Goal: Check status

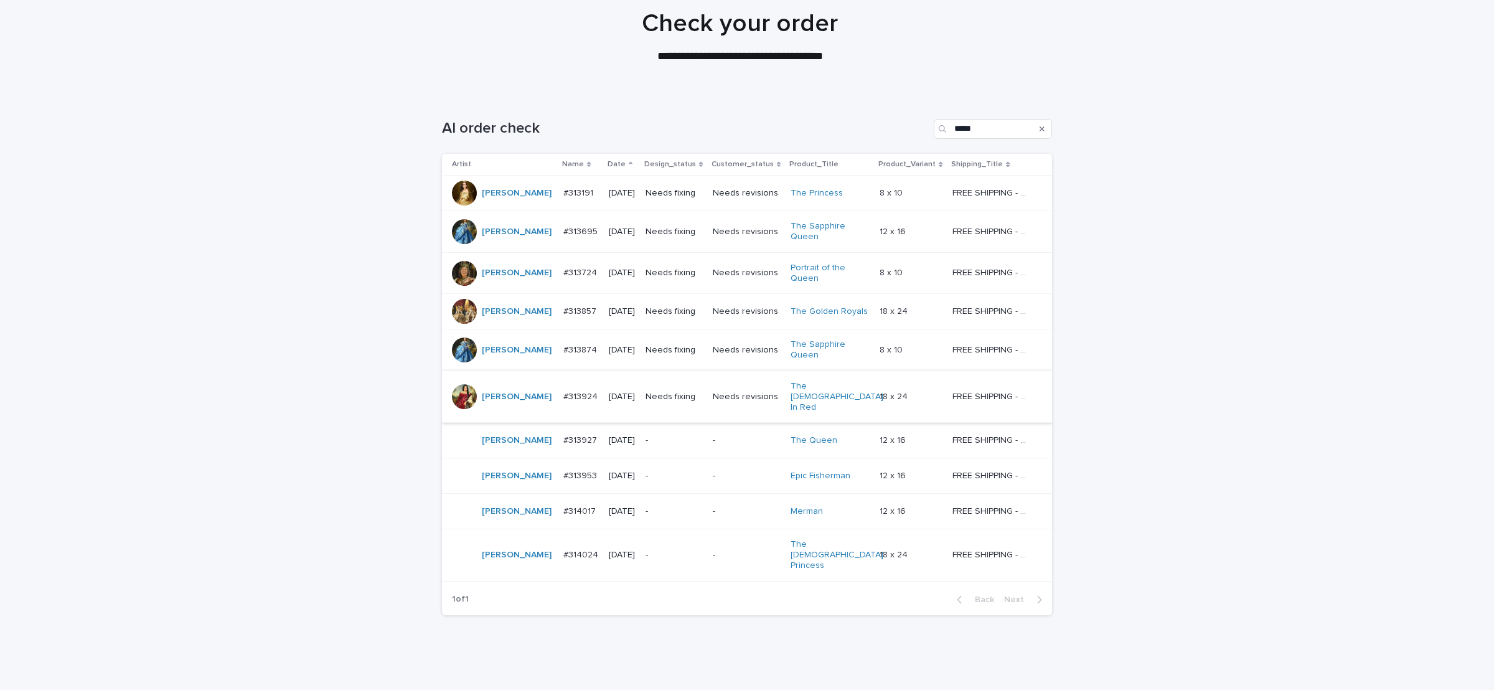
scroll to position [109, 0]
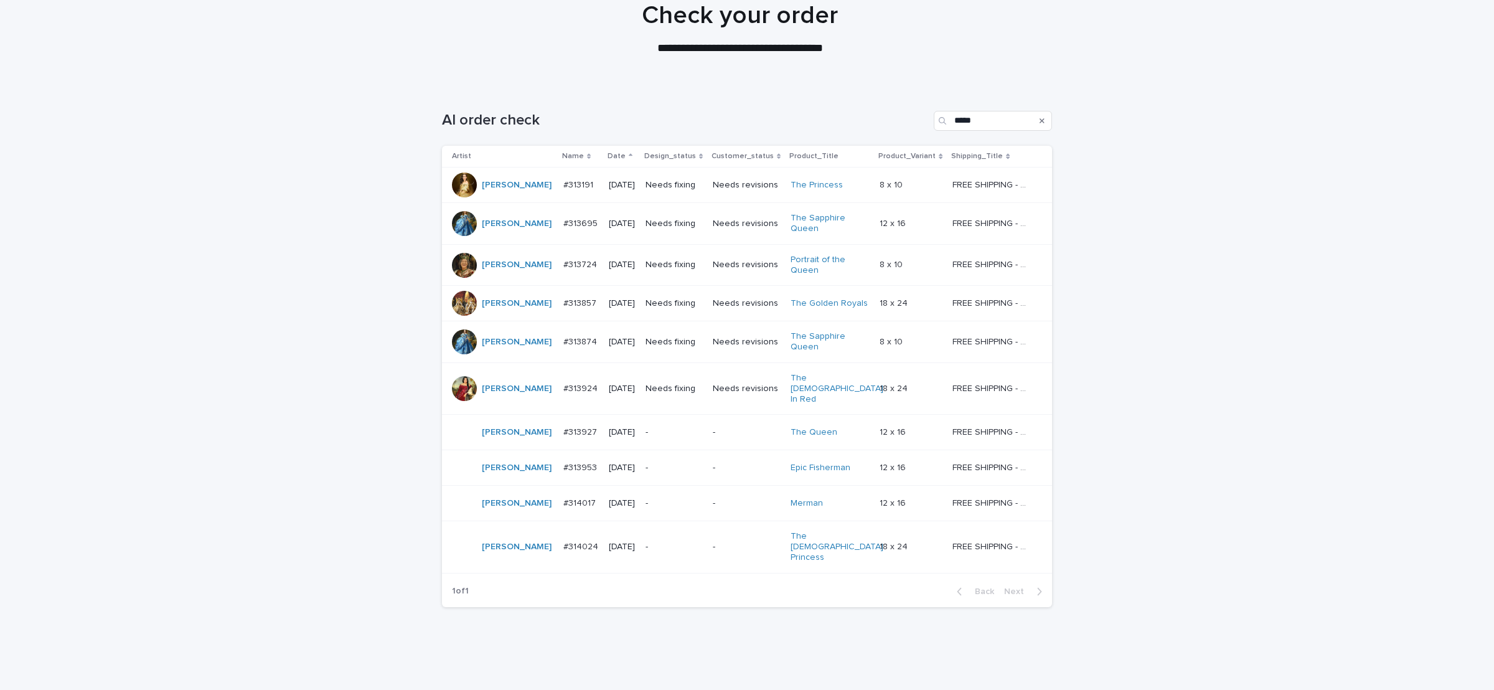
click at [695, 415] on td "-" at bounding box center [674, 432] width 67 height 35
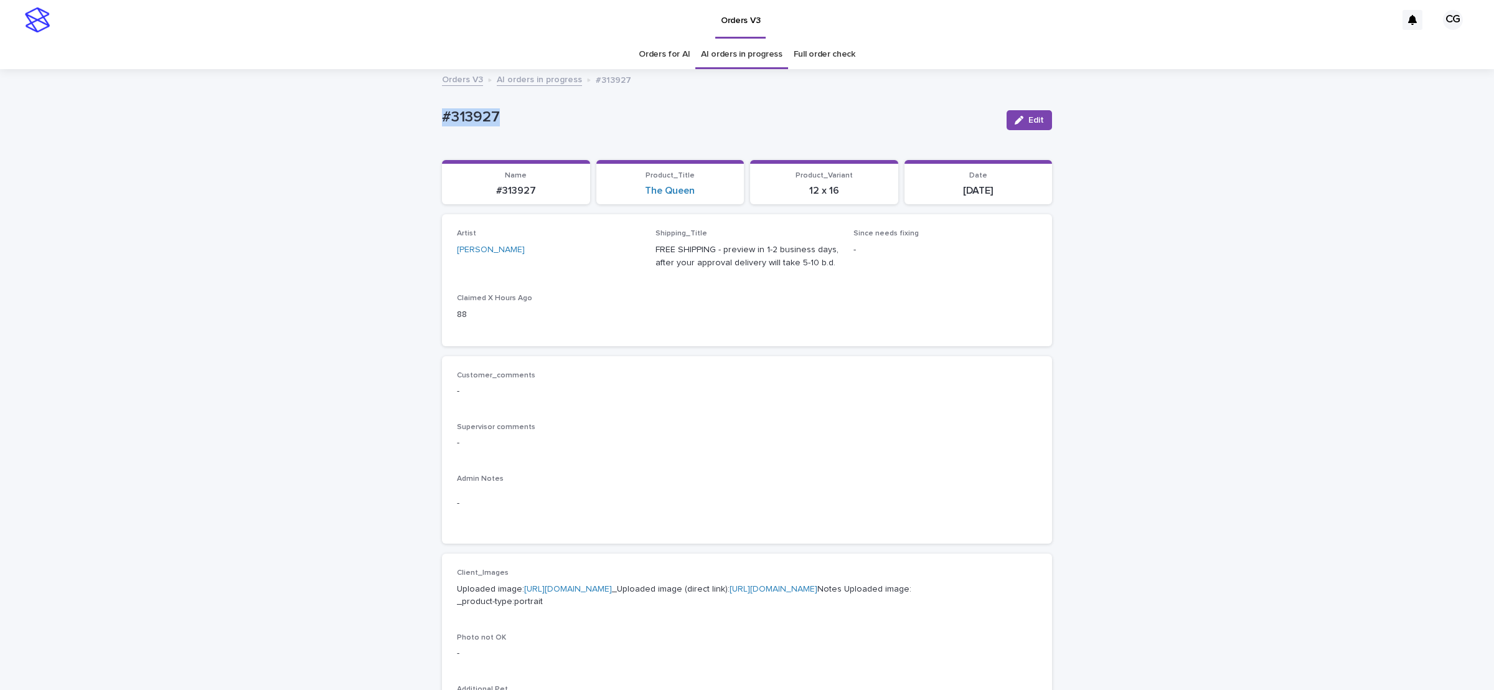
drag, startPoint x: 428, startPoint y: 116, endPoint x: 496, endPoint y: 116, distance: 67.9
click at [496, 116] on div "Loading... Saving… Loading... Saving… #313927 Edit #313927 Edit Sorry, there wa…" at bounding box center [747, 637] width 1494 height 1134
copy p "#313927"
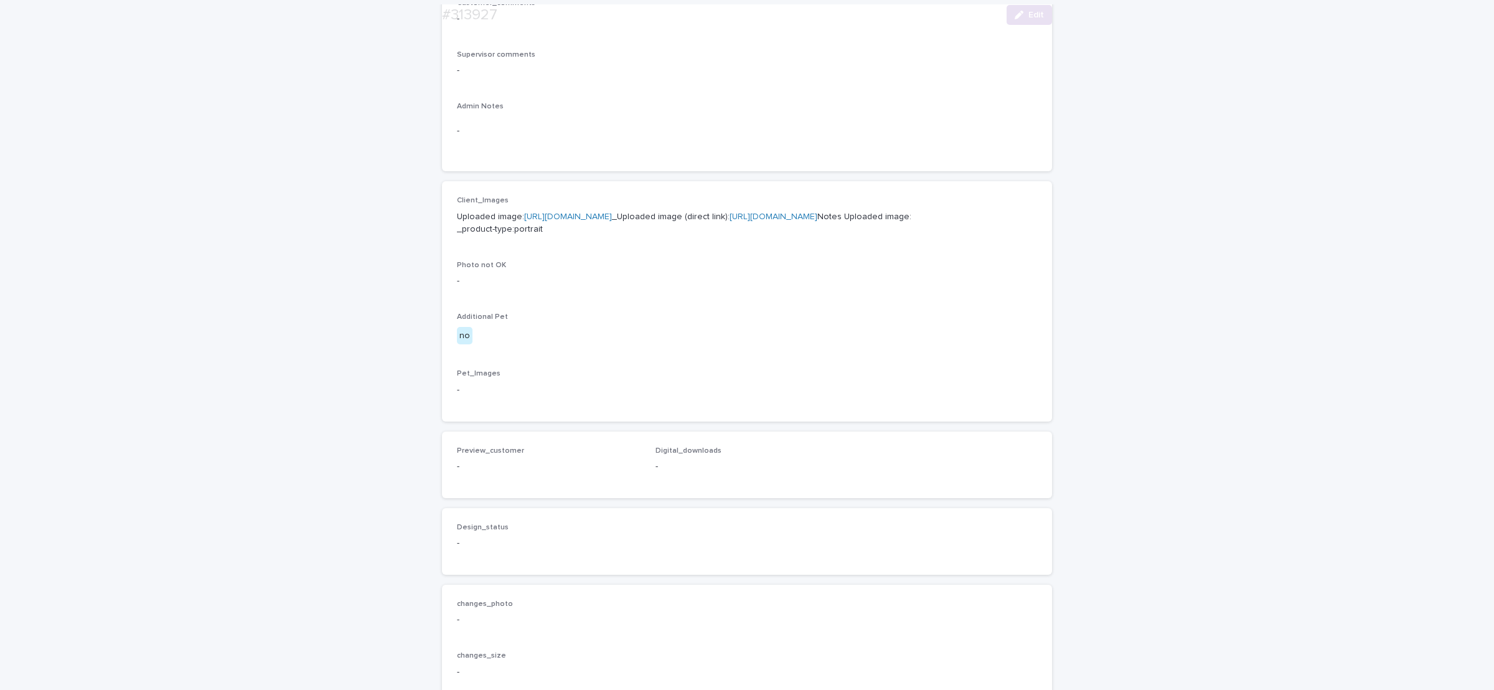
scroll to position [374, 0]
click at [639, 235] on p "Uploaded image: [URL][DOMAIN_NAME] _Uploaded image (direct link): [URL][DOMAIN_…" at bounding box center [747, 222] width 580 height 26
click at [730, 220] on link "[URL][DOMAIN_NAME]" at bounding box center [774, 215] width 88 height 9
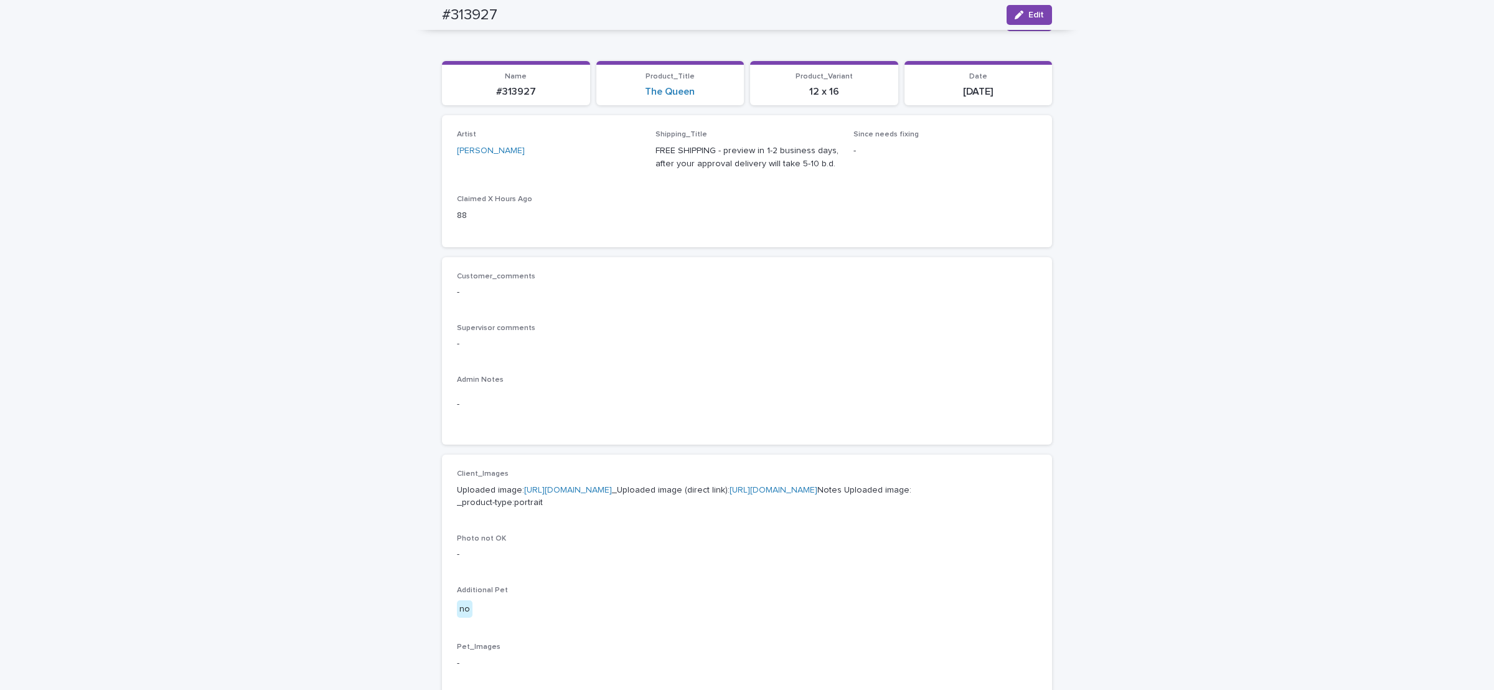
scroll to position [0, 0]
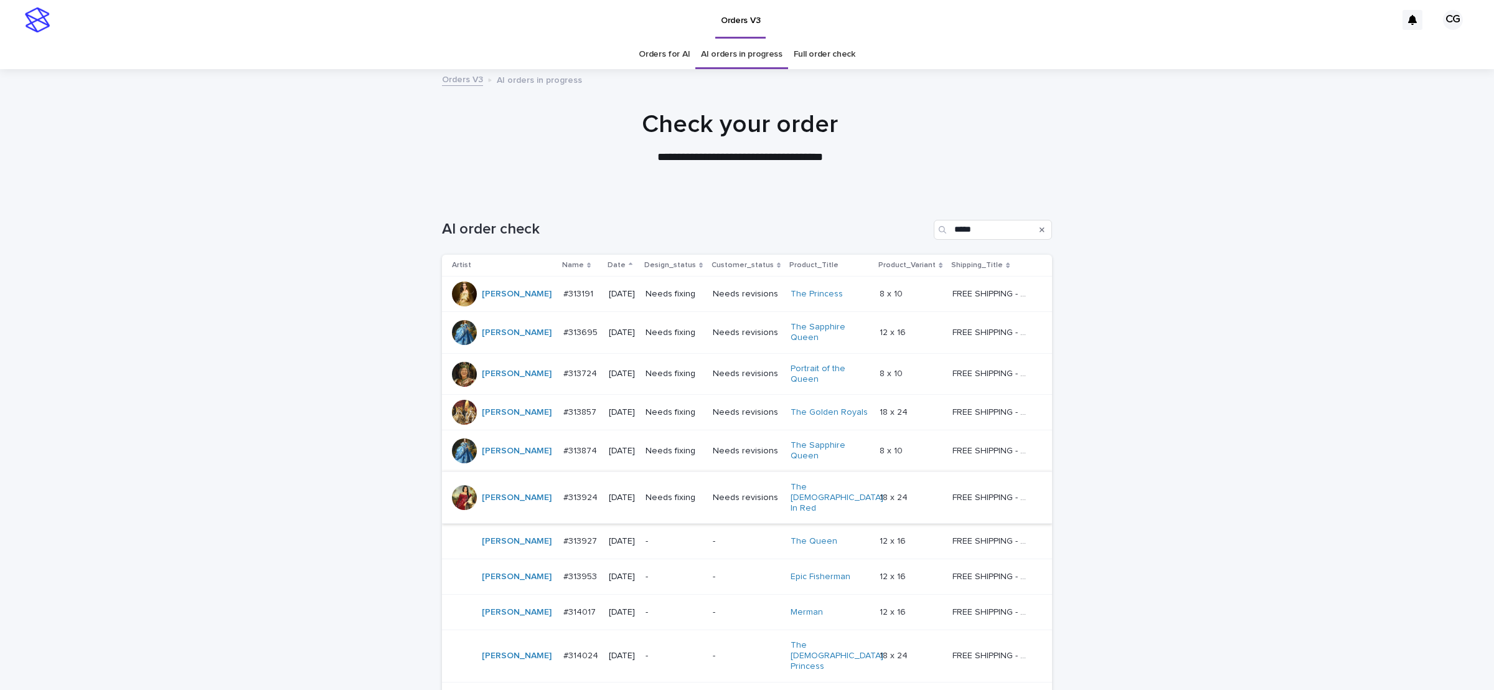
scroll to position [40, 0]
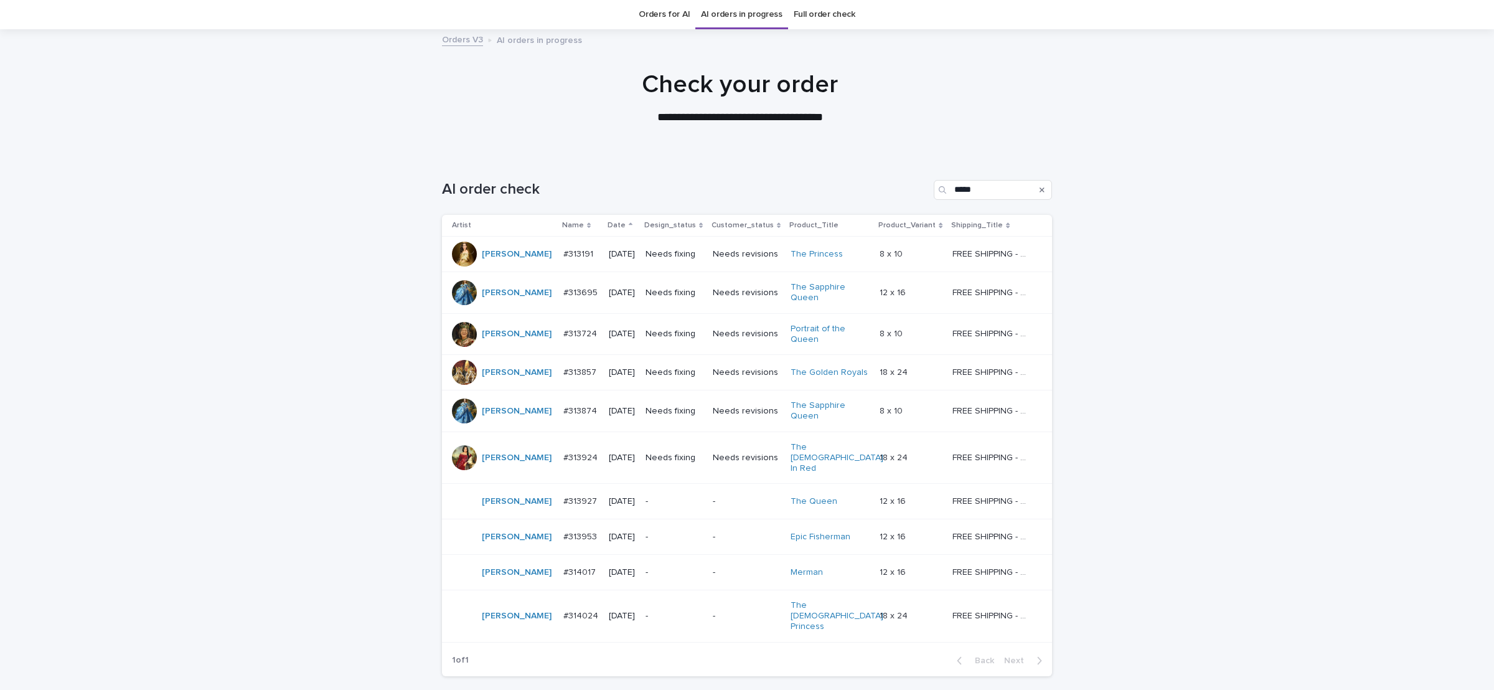
click at [679, 527] on div "-" at bounding box center [674, 537] width 57 height 21
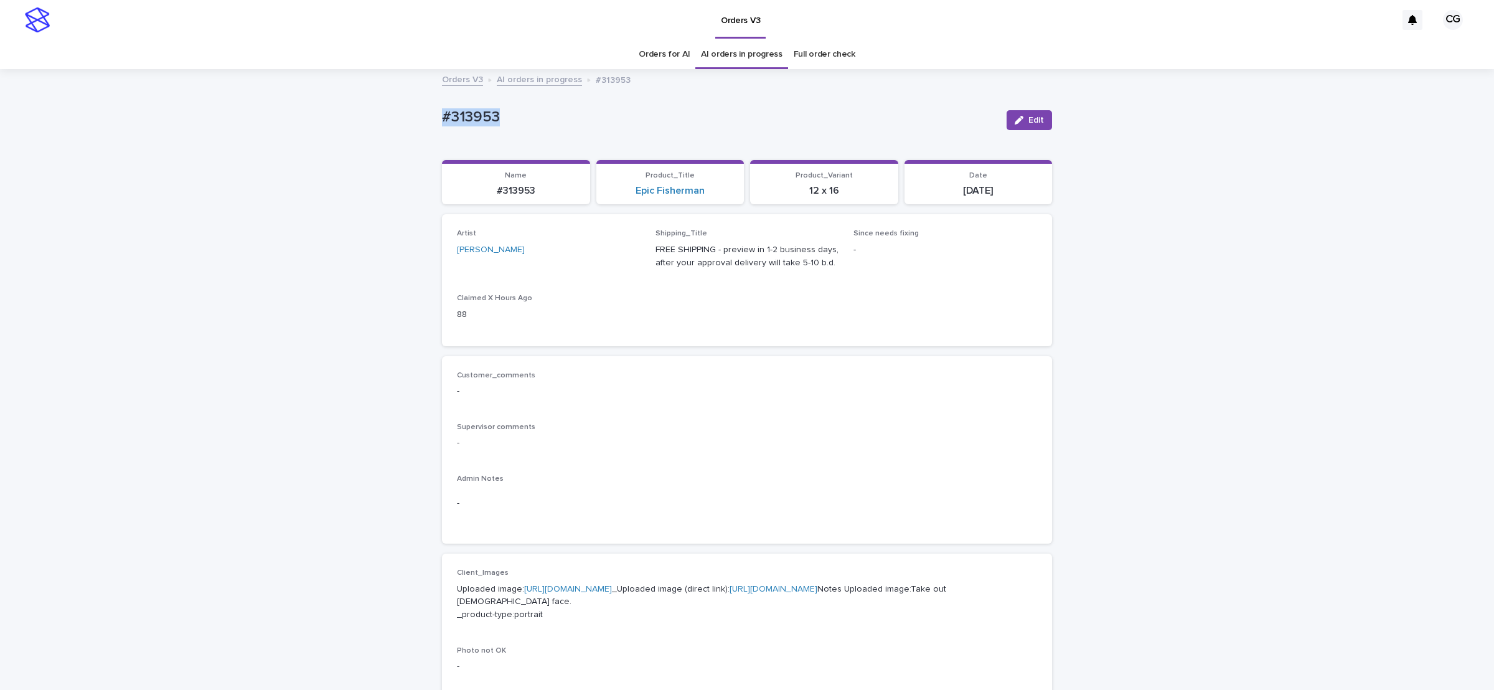
drag, startPoint x: 430, startPoint y: 105, endPoint x: 496, endPoint y: 112, distance: 66.3
click at [496, 112] on div "Loading... Saving… Loading... Saving… #313953 Edit #313953 Edit Sorry, there wa…" at bounding box center [747, 628] width 623 height 1116
copy p "#313953"
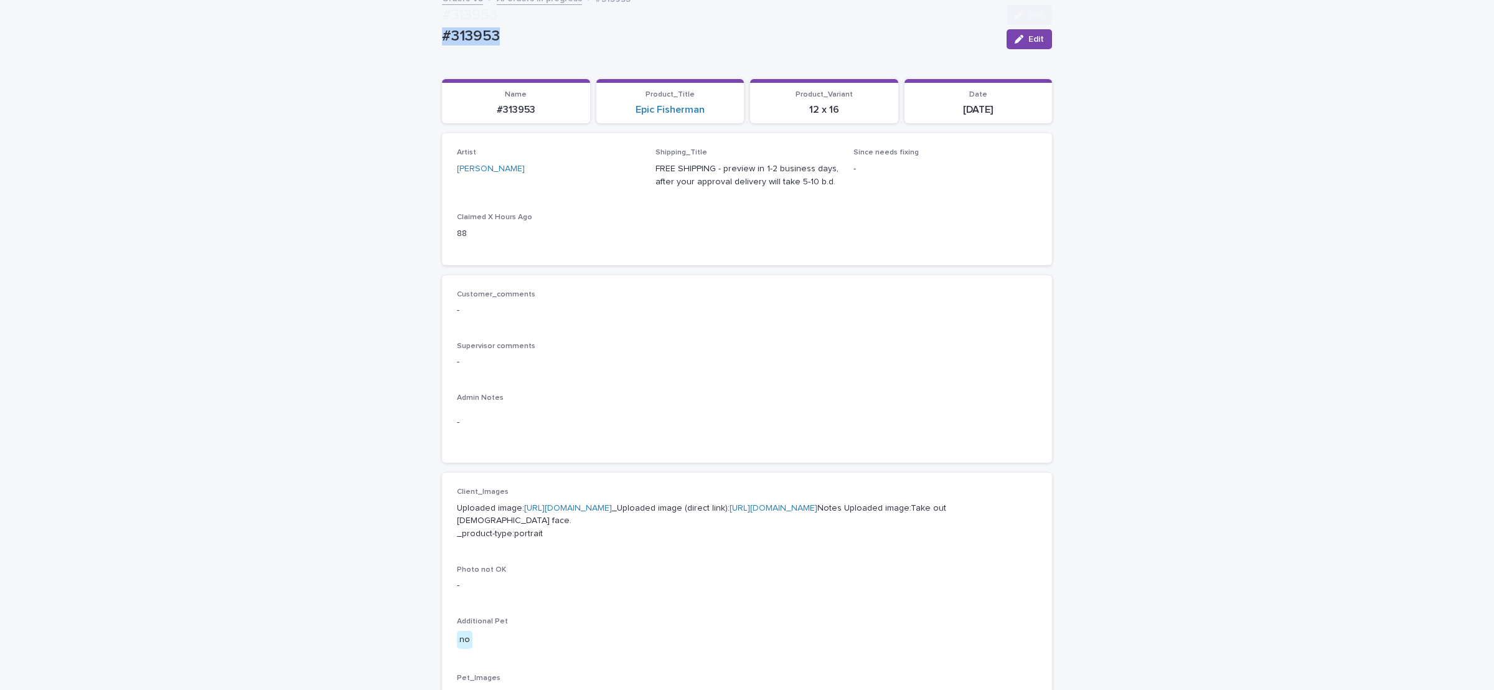
scroll to position [187, 0]
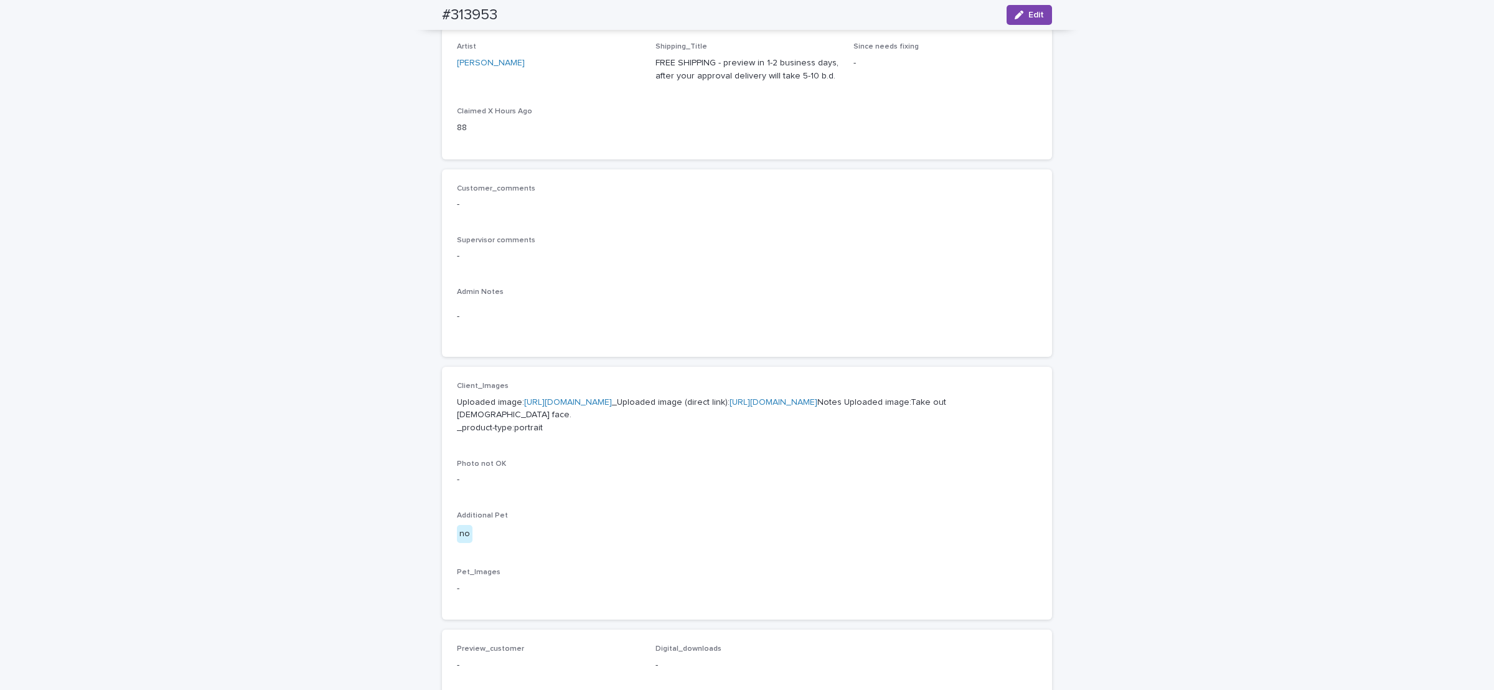
click at [730, 407] on link "[URL][DOMAIN_NAME]" at bounding box center [774, 402] width 88 height 9
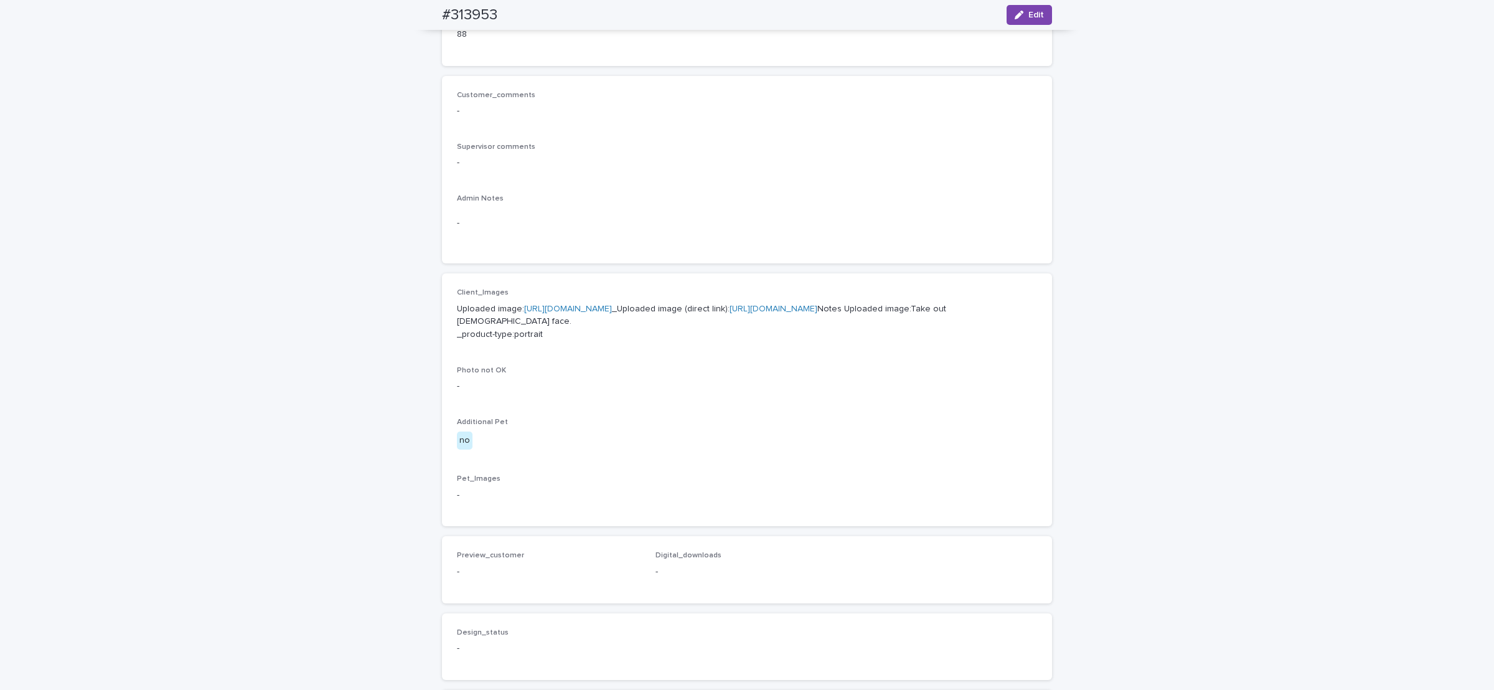
scroll to position [93, 0]
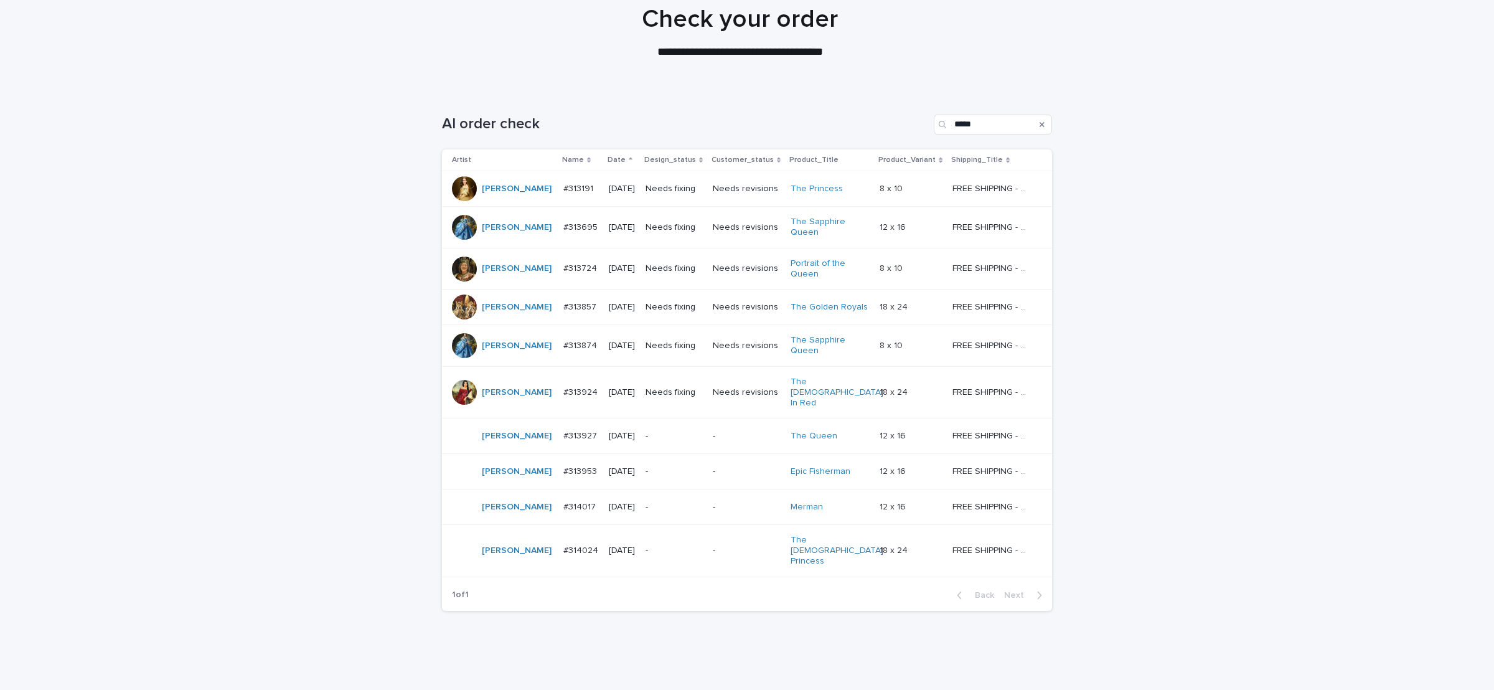
scroll to position [109, 0]
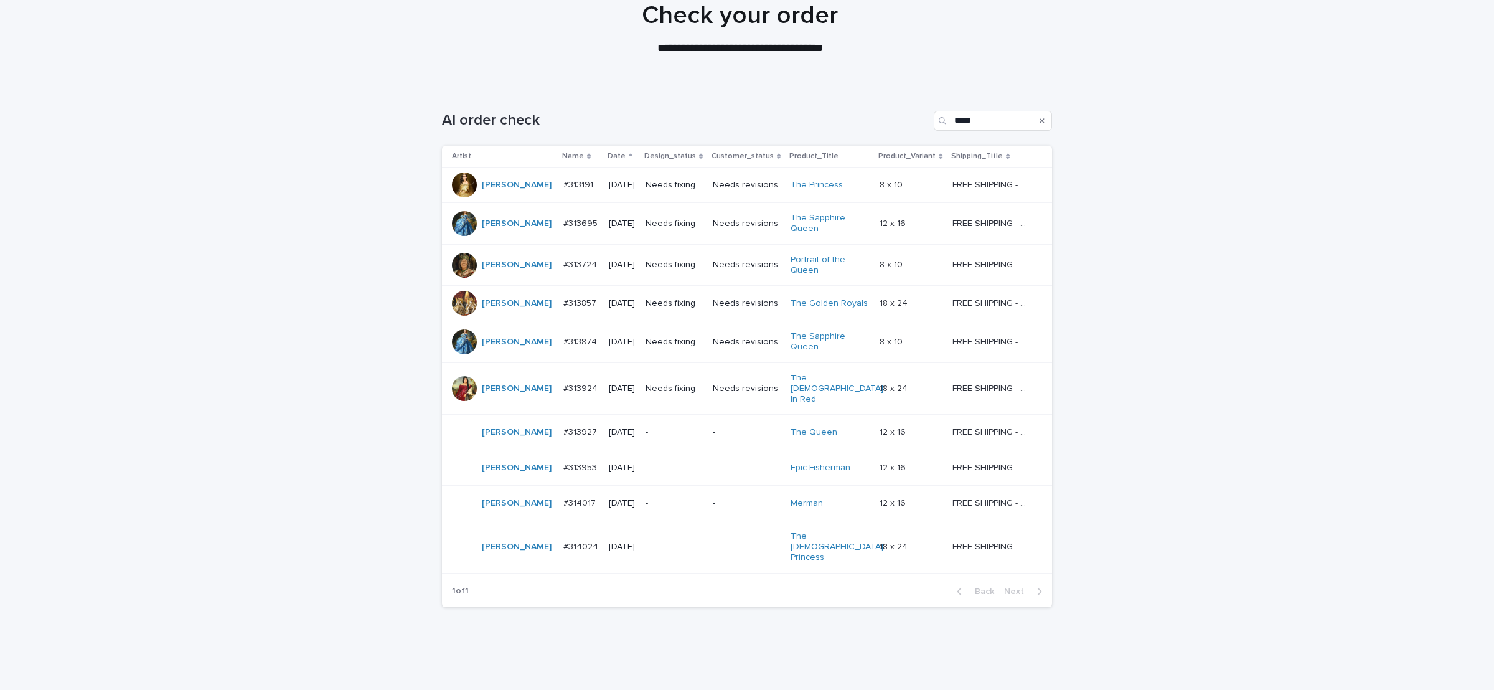
click at [676, 498] on p "-" at bounding box center [674, 503] width 57 height 11
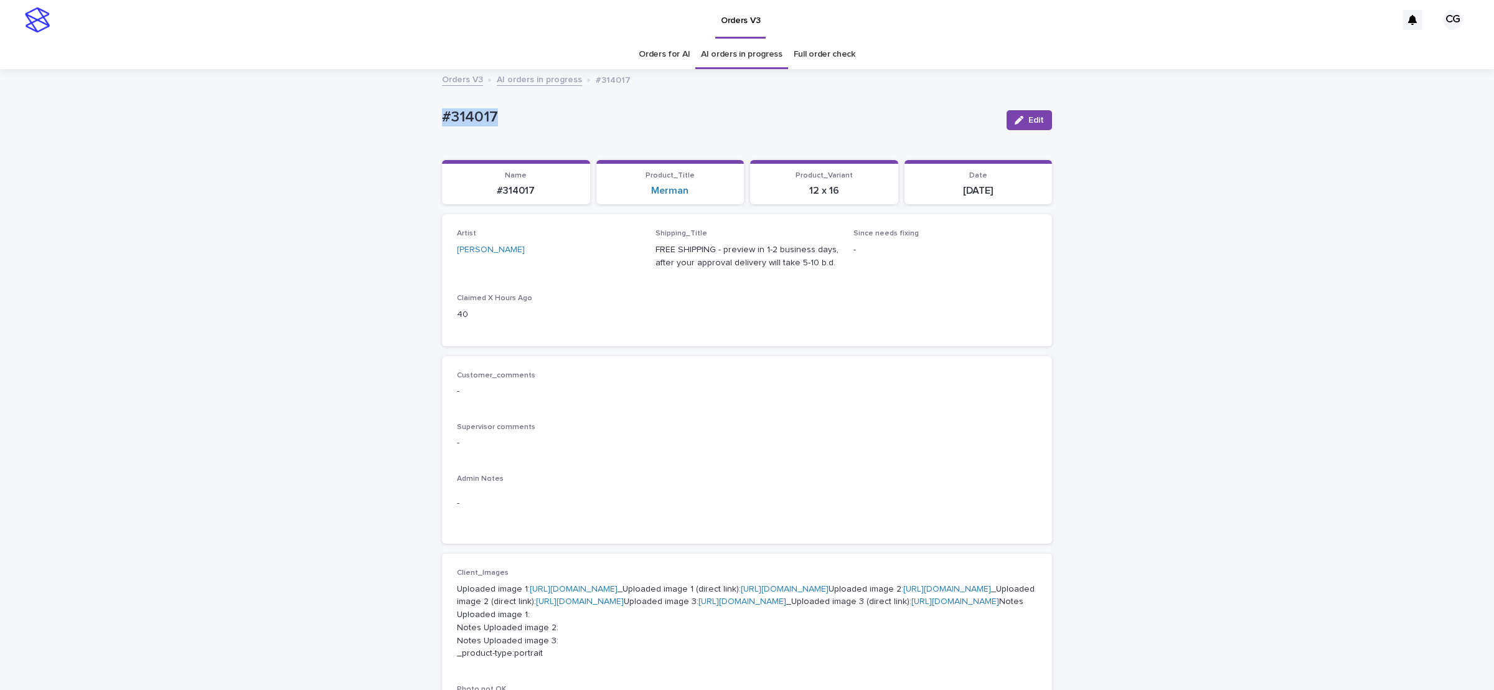
drag, startPoint x: 421, startPoint y: 116, endPoint x: 495, endPoint y: 116, distance: 74.1
click at [495, 116] on div "Loading... Saving… Loading... Saving… #314017 Edit #314017 Edit Sorry, there wa…" at bounding box center [747, 663] width 1494 height 1186
copy p "#314017"
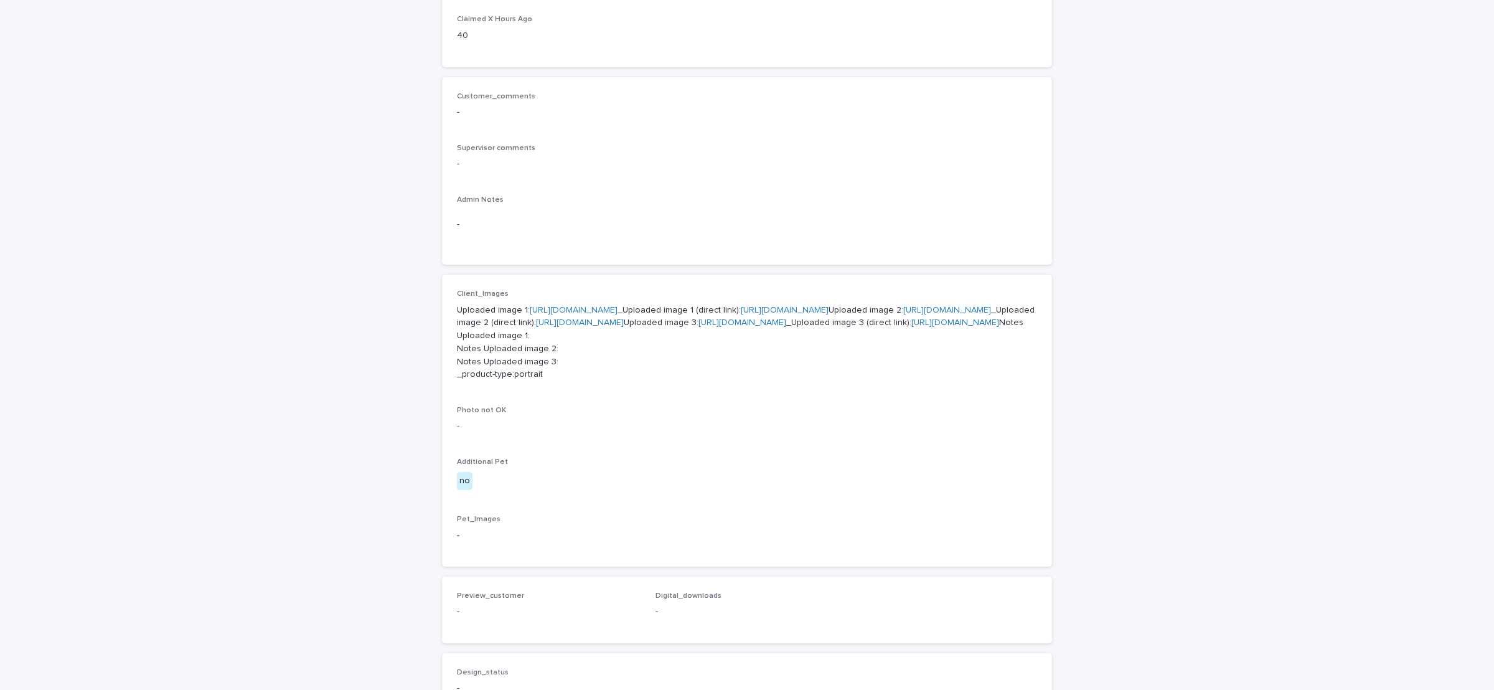
scroll to position [280, 0]
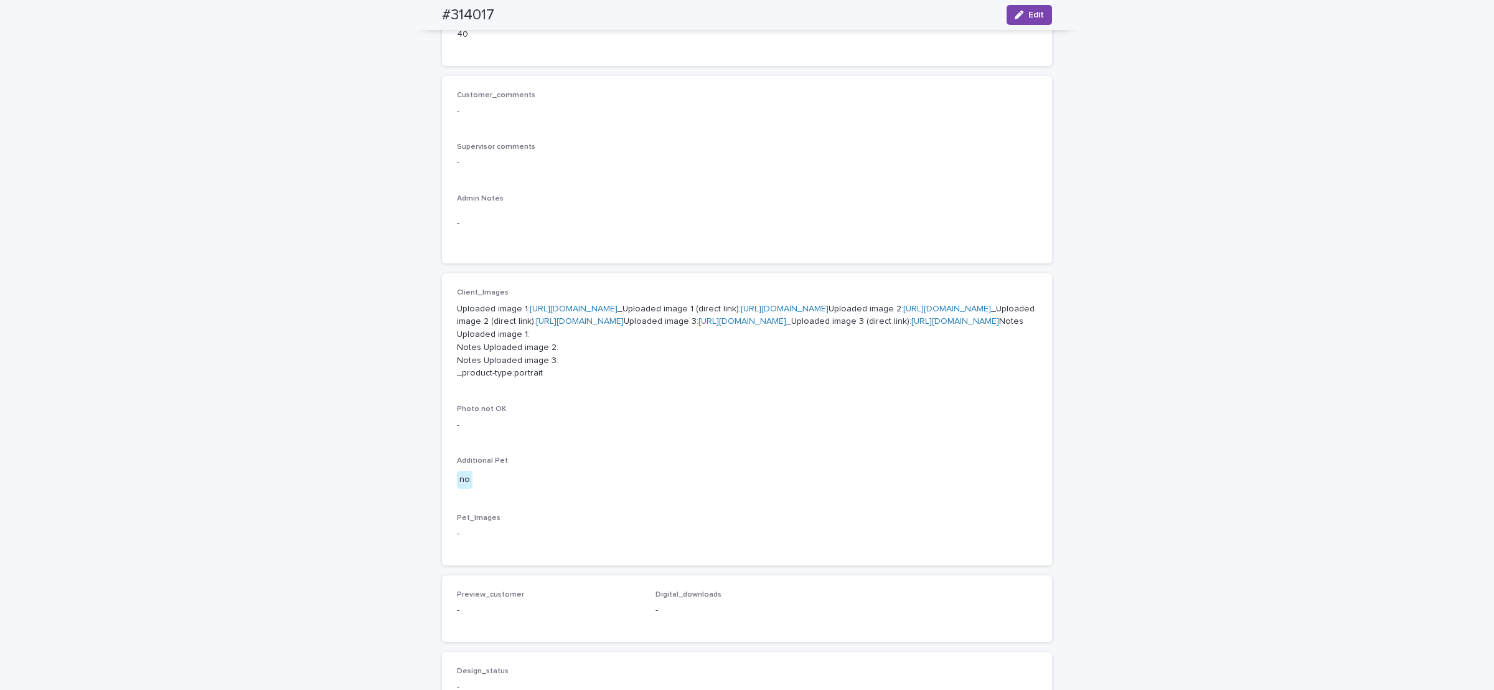
click at [741, 313] on link "[URL][DOMAIN_NAME]" at bounding box center [785, 308] width 88 height 9
click at [624, 326] on link "[URL][DOMAIN_NAME]" at bounding box center [580, 321] width 88 height 9
click at [911, 326] on link "[URL][DOMAIN_NAME]" at bounding box center [955, 321] width 88 height 9
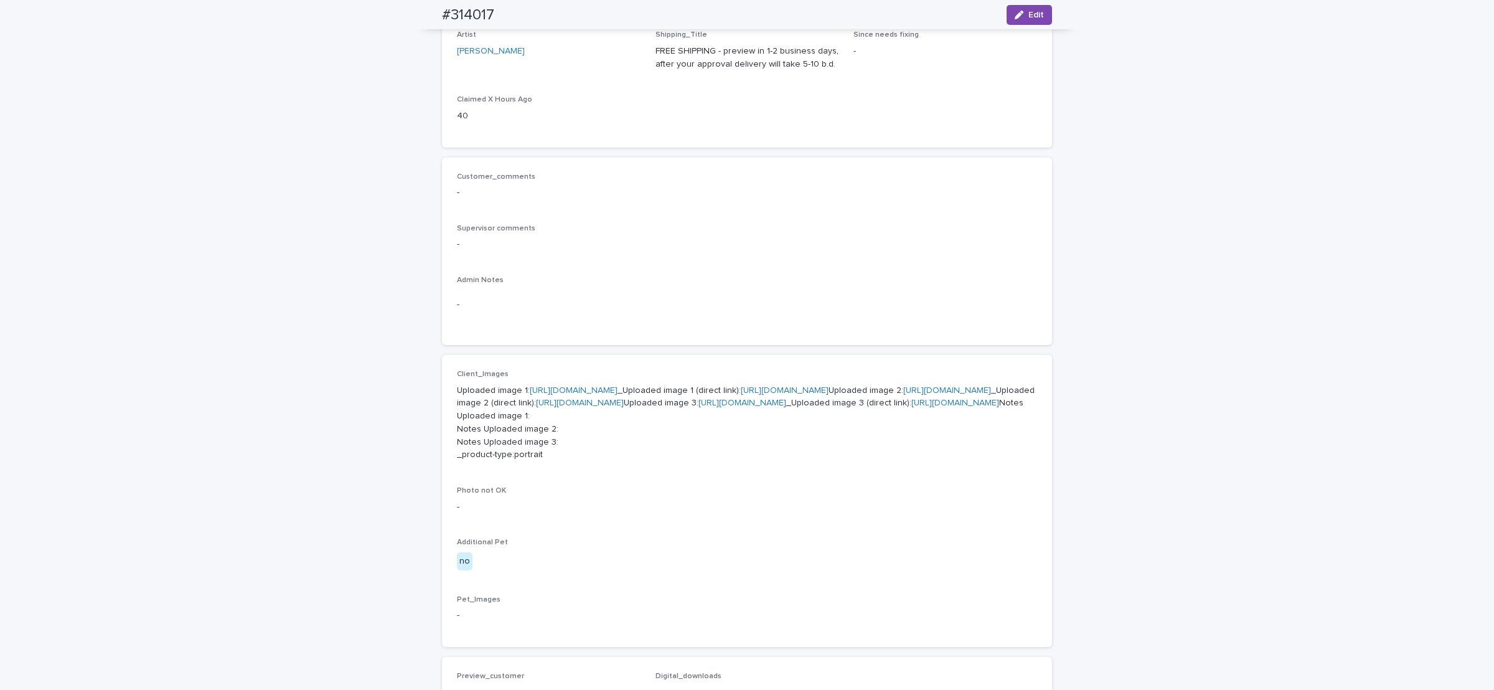
scroll to position [93, 0]
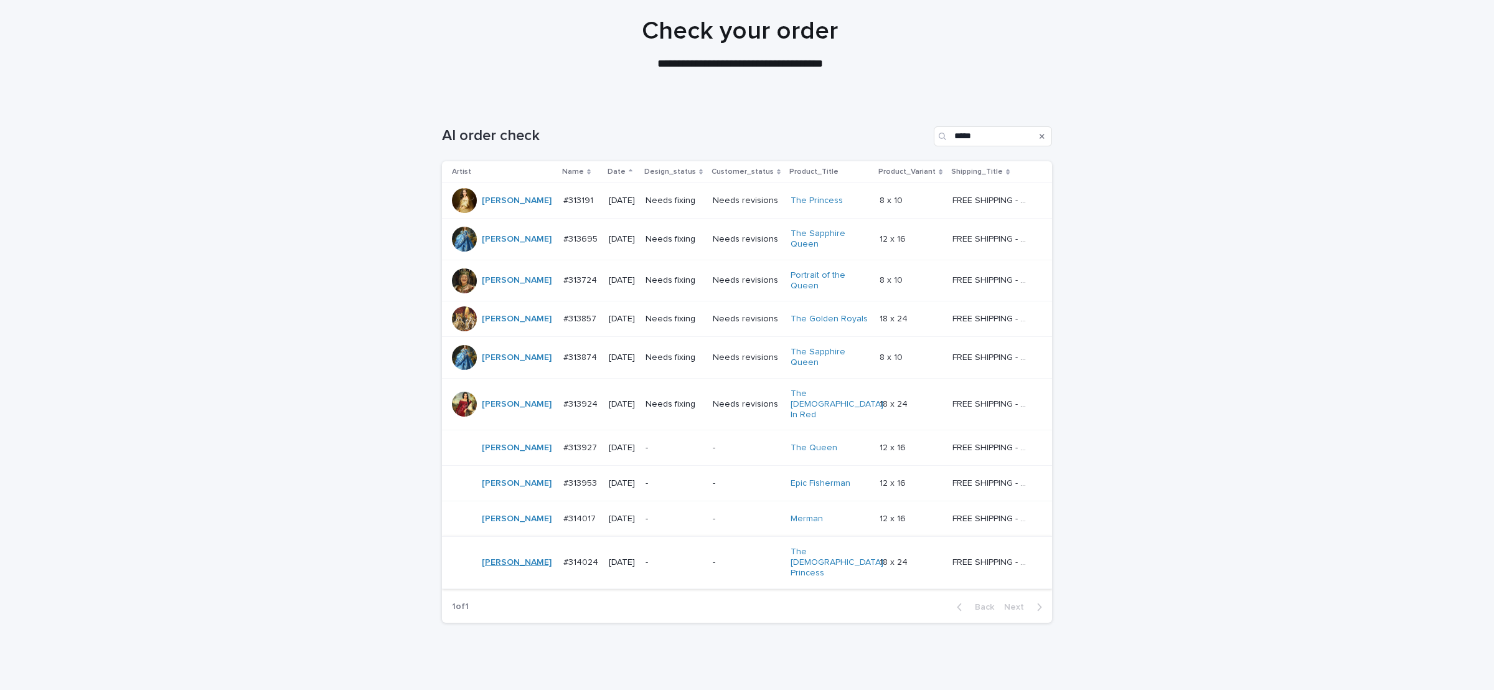
scroll to position [40, 0]
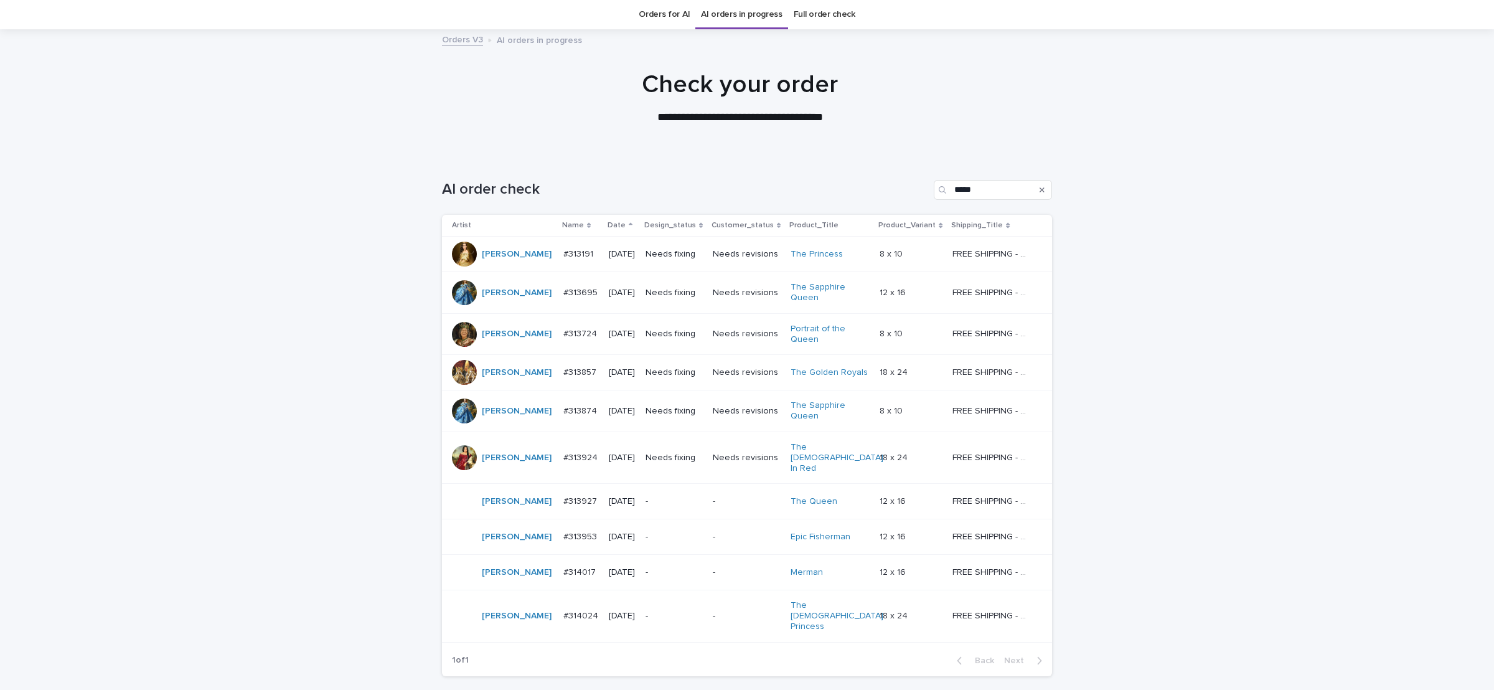
click at [713, 611] on p "-" at bounding box center [747, 616] width 68 height 11
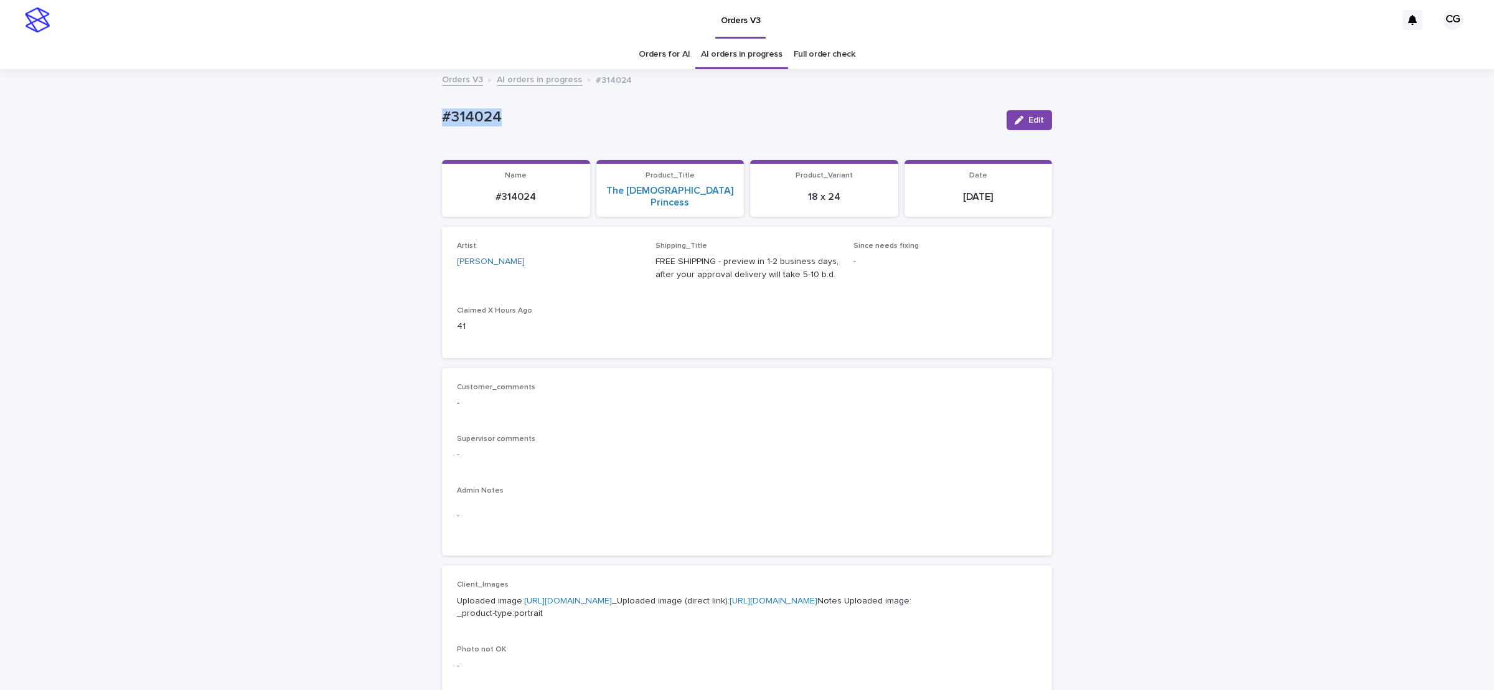
drag, startPoint x: 411, startPoint y: 118, endPoint x: 515, endPoint y: 118, distance: 104.6
click at [515, 118] on div "Loading... Saving… Loading... Saving… #314024 Edit #314024 Edit Sorry, there wa…" at bounding box center [747, 643] width 1494 height 1146
copy p "#314024"
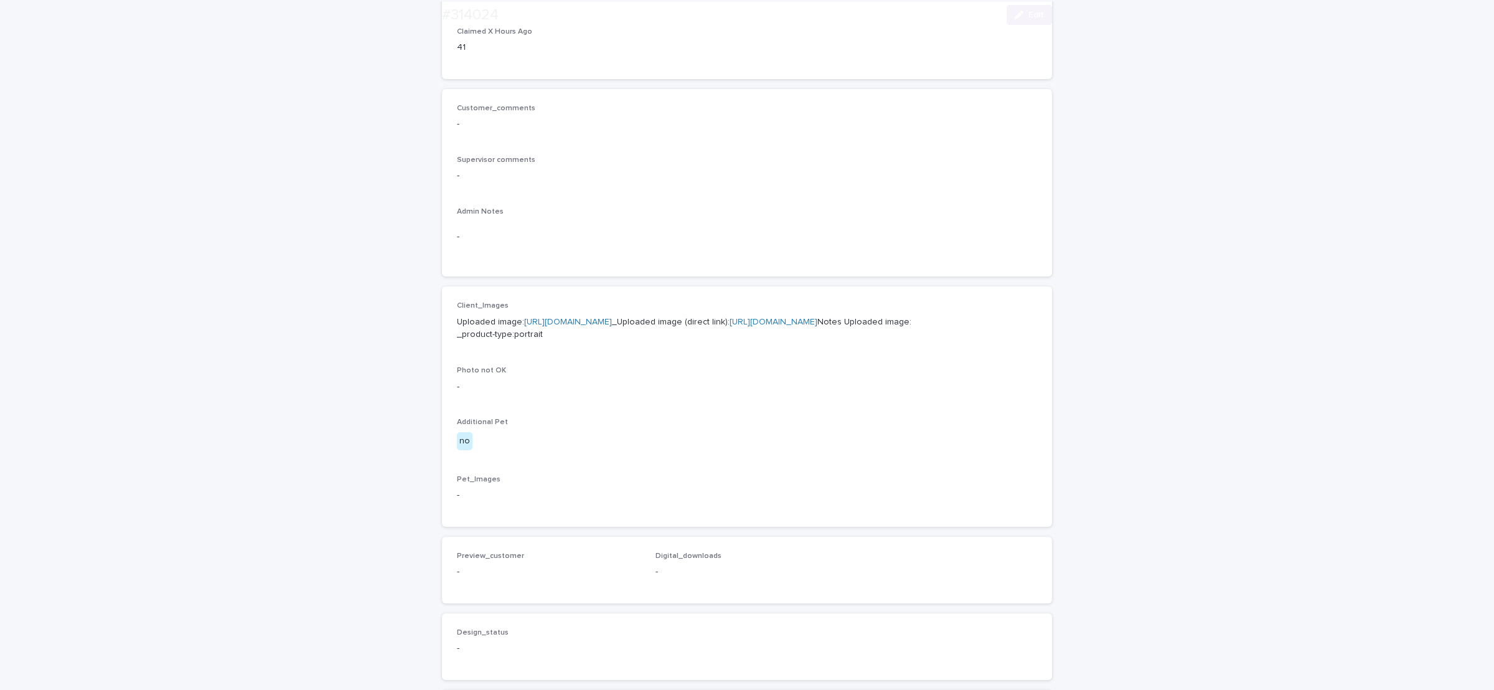
scroll to position [280, 0]
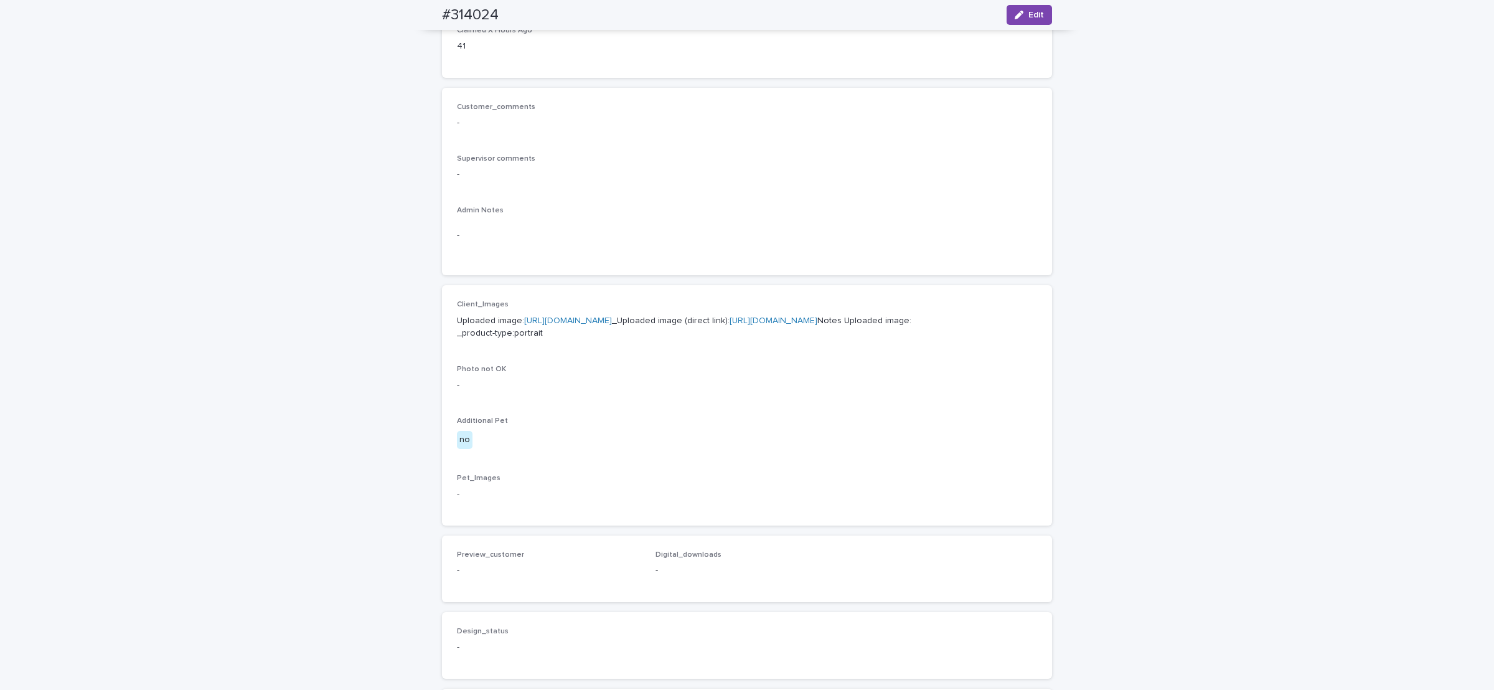
click at [730, 325] on link "[URL][DOMAIN_NAME]" at bounding box center [774, 320] width 88 height 9
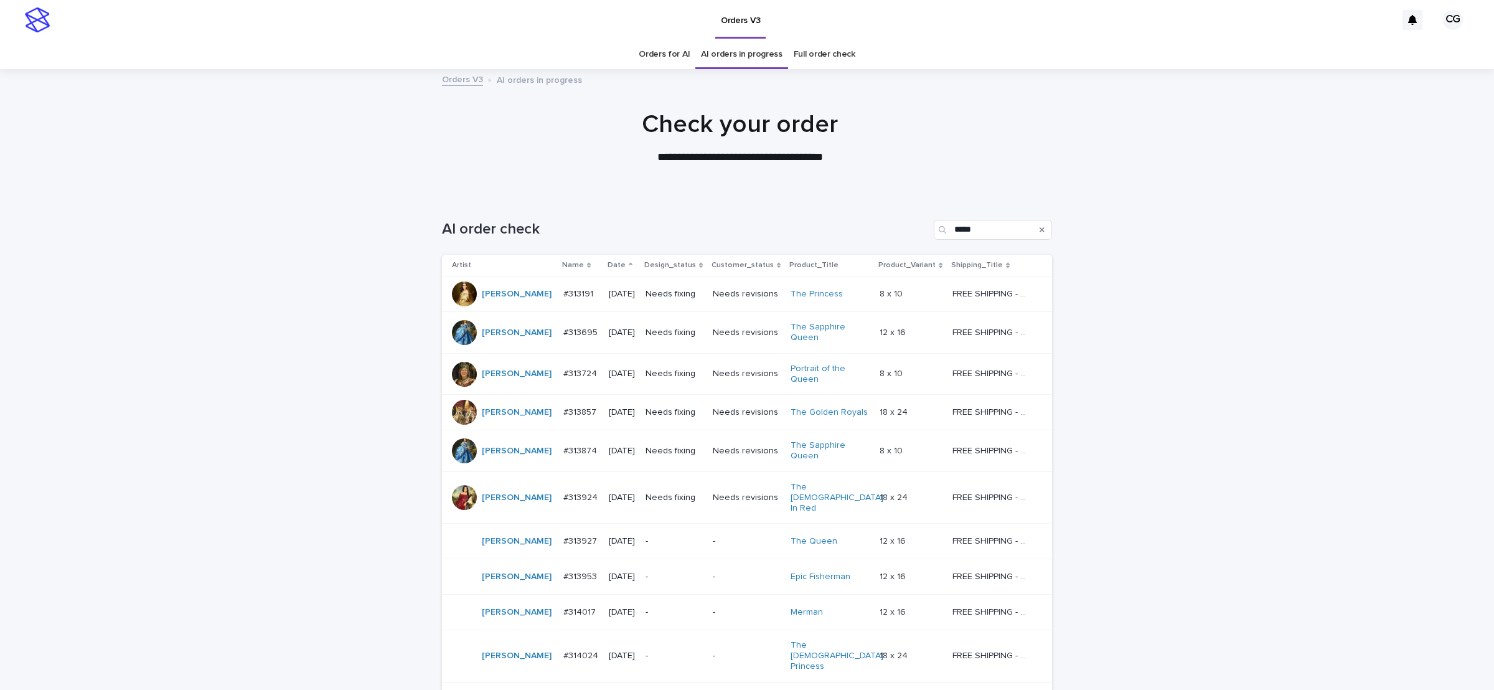
scroll to position [40, 0]
